Goal: Task Accomplishment & Management: Complete application form

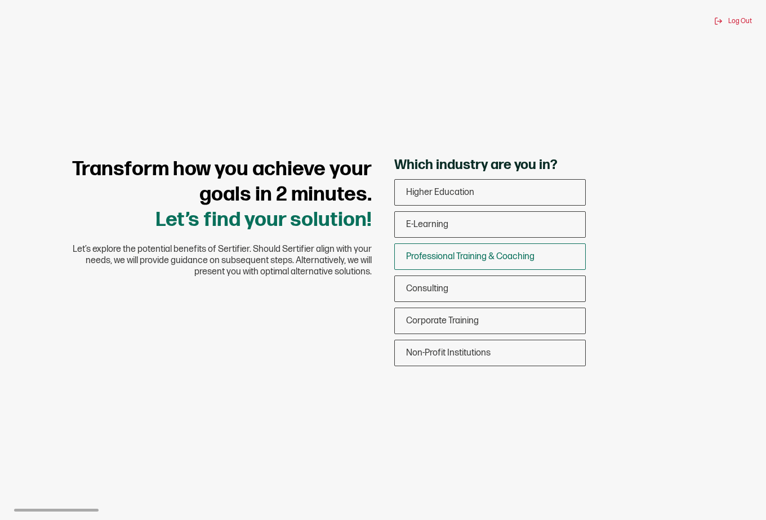
click at [471, 248] on div "Professional Training & Coaching" at bounding box center [490, 256] width 190 height 26
click at [0, 0] on input "Professional Training & Coaching" at bounding box center [0, 0] width 0 height 0
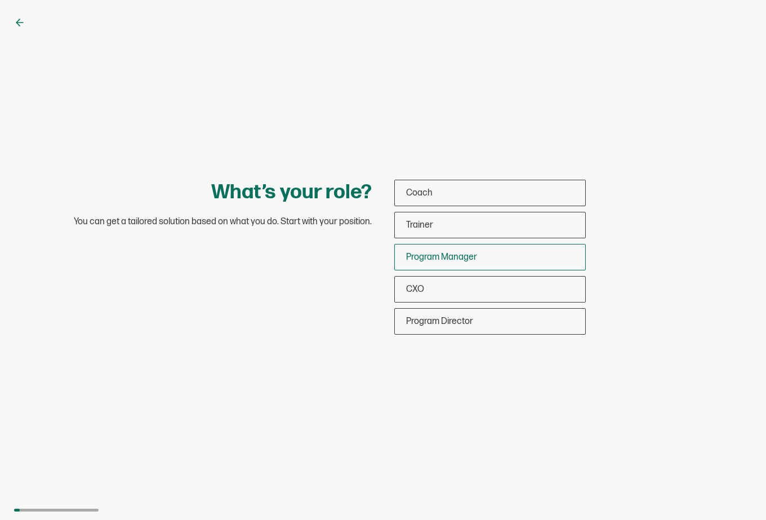
click at [428, 253] on span "Program Manager" at bounding box center [441, 257] width 71 height 11
click at [0, 0] on input "Program Manager" at bounding box center [0, 0] width 0 height 0
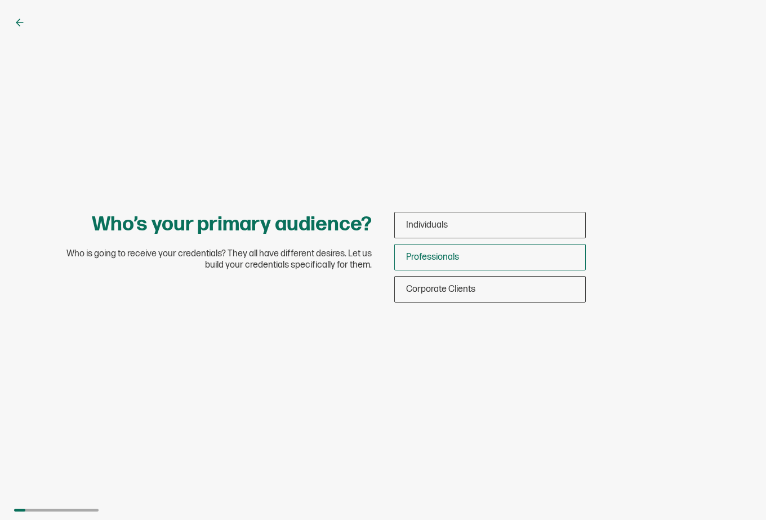
click at [413, 254] on span "Professionals" at bounding box center [432, 257] width 53 height 11
click at [0, 0] on input "Professionals" at bounding box center [0, 0] width 0 height 0
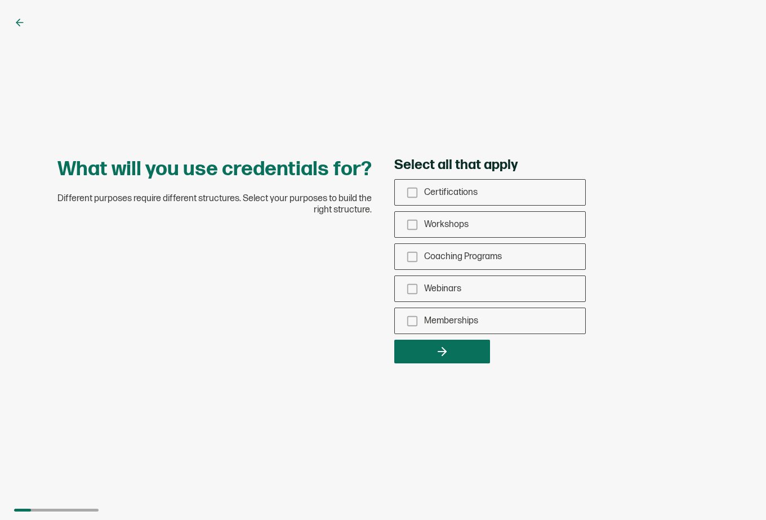
click at [409, 177] on div "Select all that apply Certifications Workshops Coaching Programs Webinars Membe…" at bounding box center [551, 260] width 315 height 207
click at [409, 187] on rect "checkbox-group" at bounding box center [413, 192] width 10 height 10
click at [0, 0] on input "Certifications" at bounding box center [0, 0] width 0 height 0
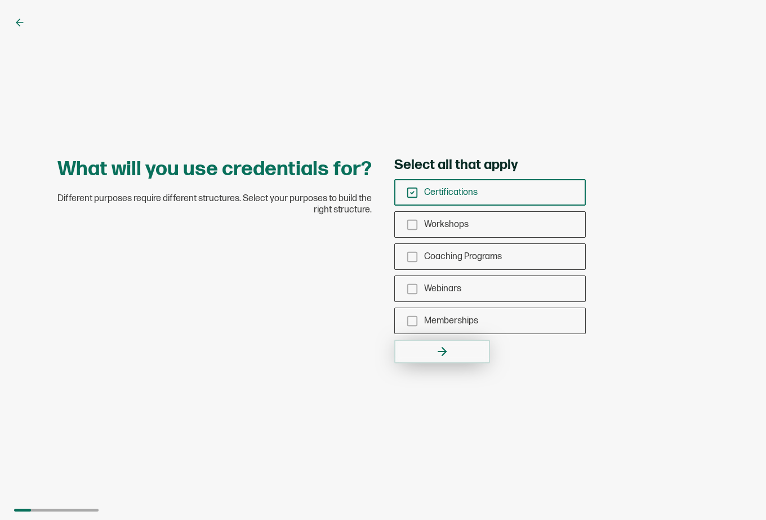
click at [444, 347] on icon "button" at bounding box center [442, 352] width 14 height 14
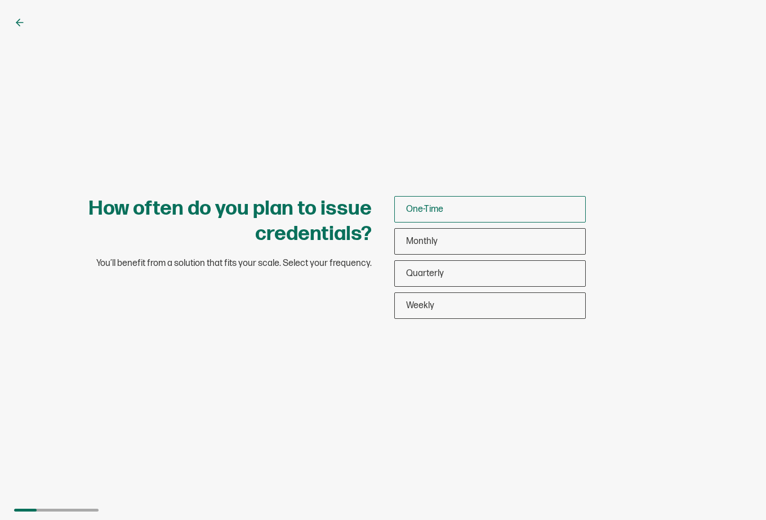
click at [426, 199] on div "One-Time" at bounding box center [490, 209] width 190 height 26
click at [0, 0] on input "One-Time" at bounding box center [0, 0] width 0 height 0
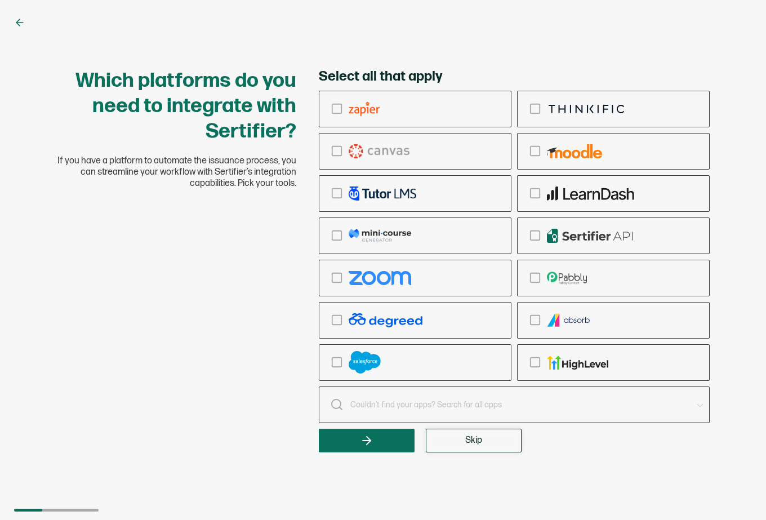
click at [489, 444] on button "Skip" at bounding box center [474, 440] width 96 height 24
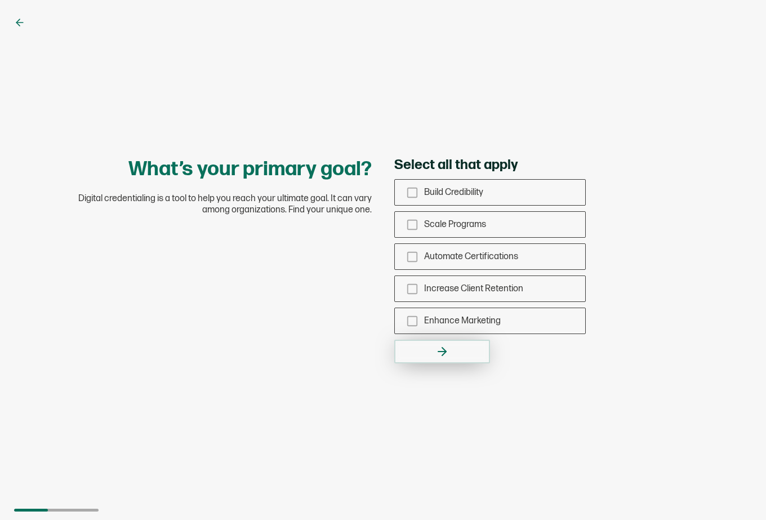
click at [437, 360] on button "button" at bounding box center [442, 352] width 96 height 24
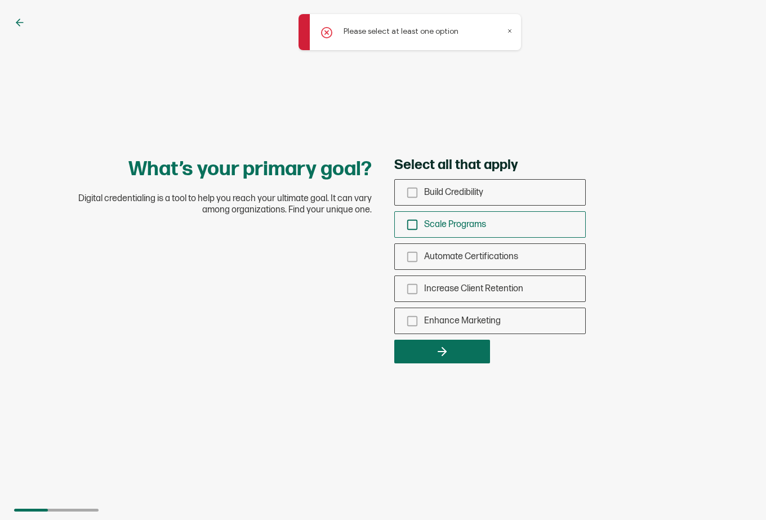
click at [426, 217] on div "Scale Programs" at bounding box center [490, 224] width 190 height 26
click at [0, 0] on input "Scale Programs" at bounding box center [0, 0] width 0 height 0
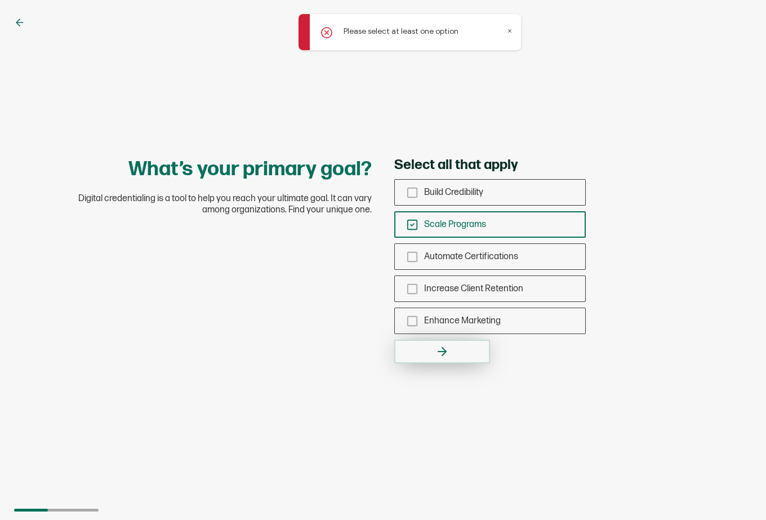
click at [437, 347] on icon "button" at bounding box center [442, 352] width 14 height 14
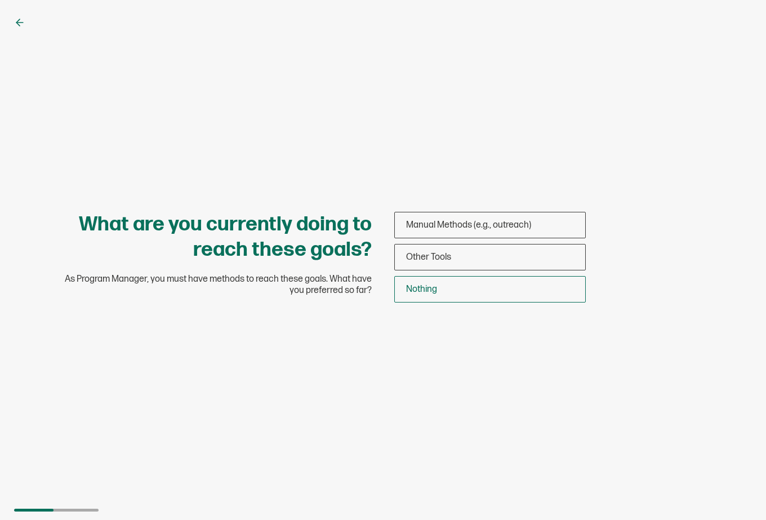
click at [441, 288] on div "Nothing" at bounding box center [490, 289] width 190 height 26
click at [0, 0] on input "Nothing" at bounding box center [0, 0] width 0 height 0
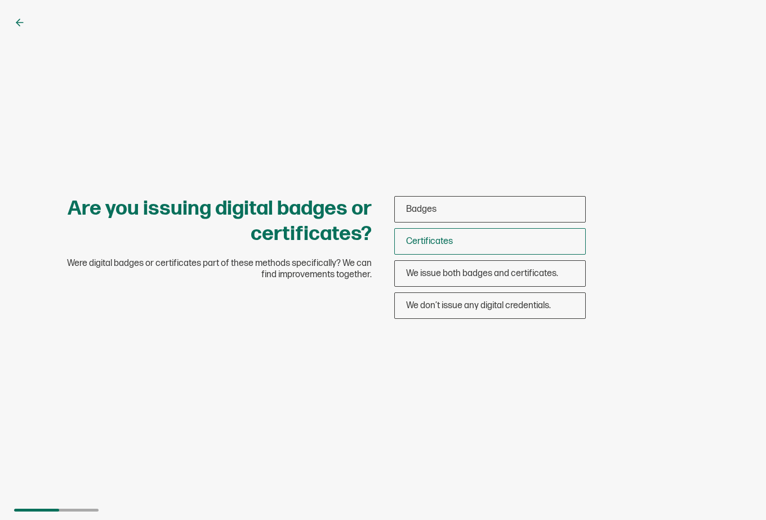
click at [432, 242] on span "Certificates" at bounding box center [429, 241] width 47 height 11
click at [0, 0] on input "Certificates" at bounding box center [0, 0] width 0 height 0
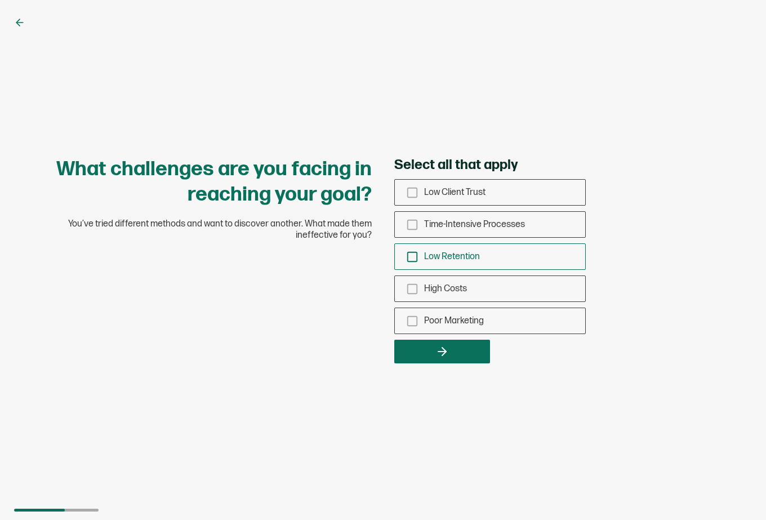
click at [418, 253] on icon "checkbox-group" at bounding box center [412, 257] width 12 height 12
click at [0, 0] on input "Low Retention" at bounding box center [0, 0] width 0 height 0
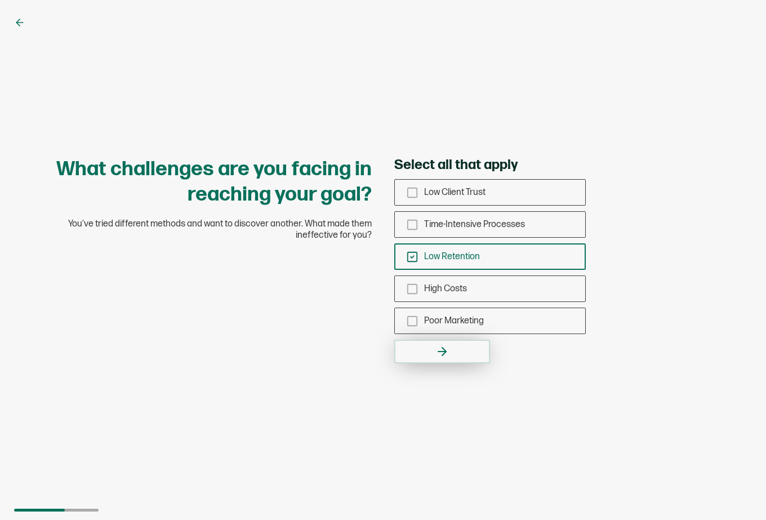
click at [426, 346] on button "button" at bounding box center [442, 352] width 96 height 24
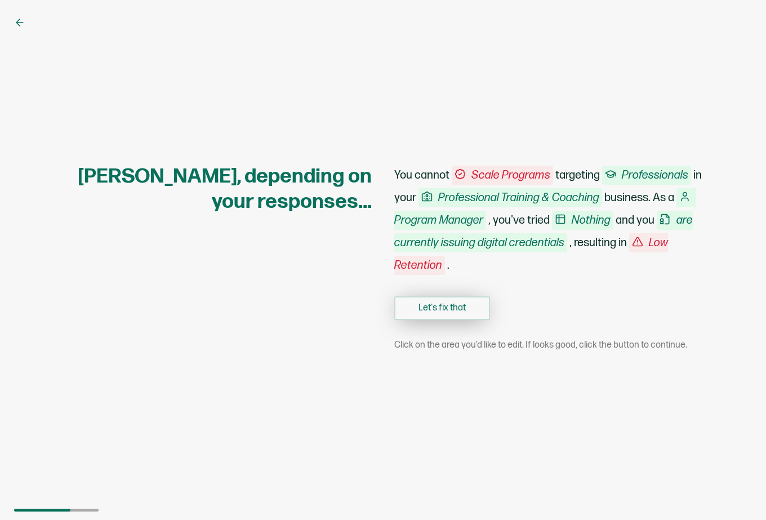
click at [403, 307] on button "Let's fix that" at bounding box center [442, 308] width 96 height 24
